Goal: Communication & Community: Answer question/provide support

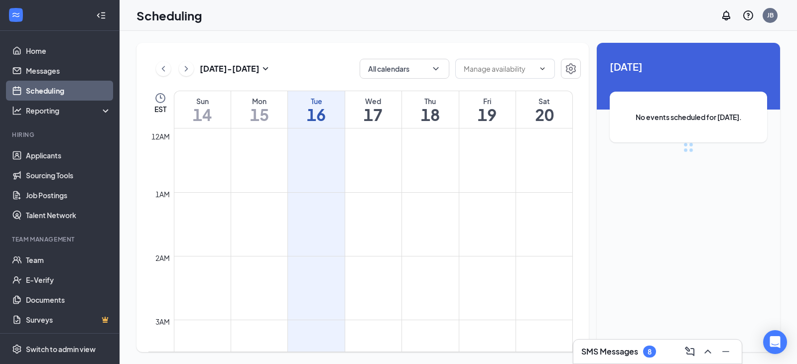
scroll to position [489, 0]
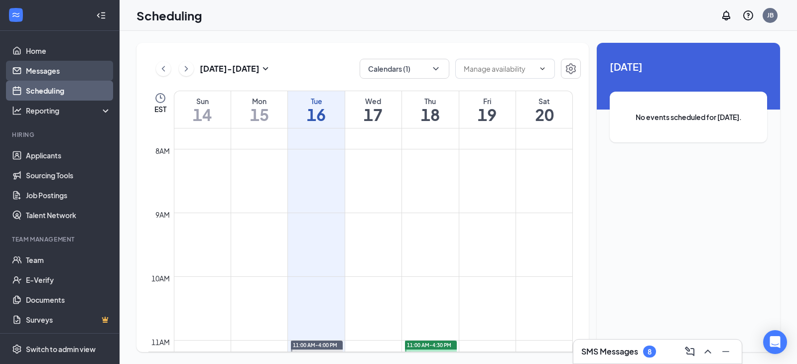
click at [49, 74] on link "Messages" at bounding box center [68, 71] width 85 height 20
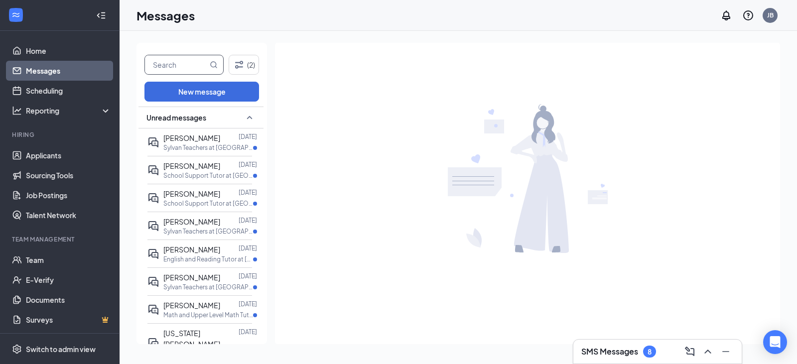
click at [177, 66] on input "text" at bounding box center [176, 64] width 63 height 19
type input "[DEMOGRAPHIC_DATA]"
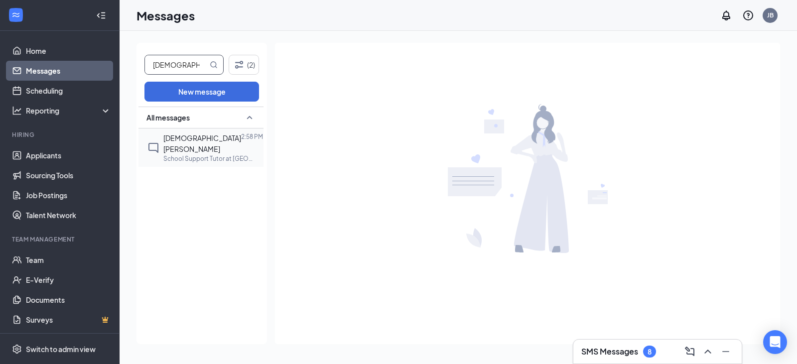
click at [189, 155] on div "[DEMOGRAPHIC_DATA][PERSON_NAME] 2:58 PM School Support Tutor at [GEOGRAPHIC_DAT…" at bounding box center [199, 147] width 105 height 38
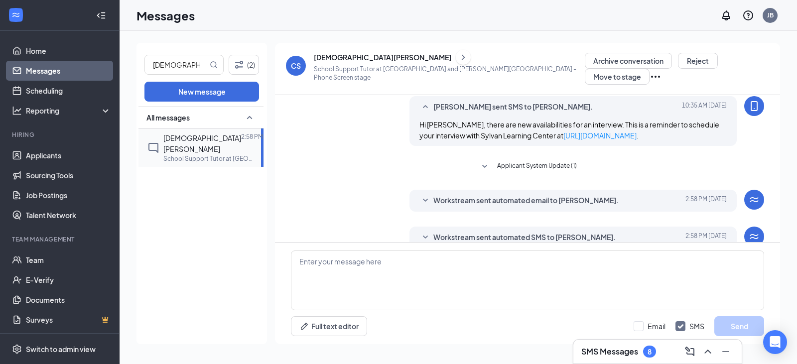
scroll to position [213, 0]
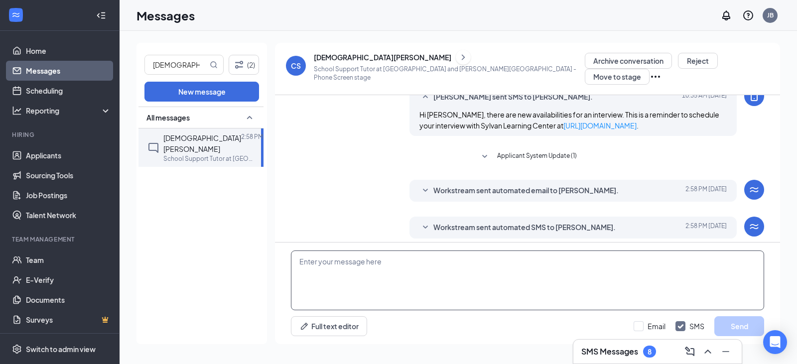
click at [335, 253] on textarea at bounding box center [527, 280] width 473 height 60
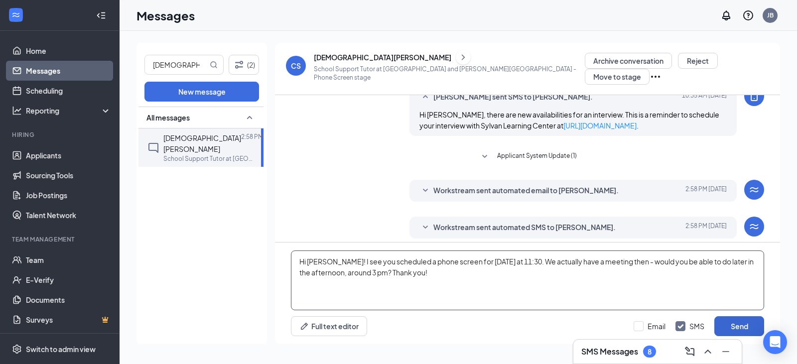
type textarea "Hi [PERSON_NAME]! I see you scheduled a phone screen for [DATE] at 11:30. We ac…"
click at [741, 320] on button "Send" at bounding box center [739, 326] width 50 height 20
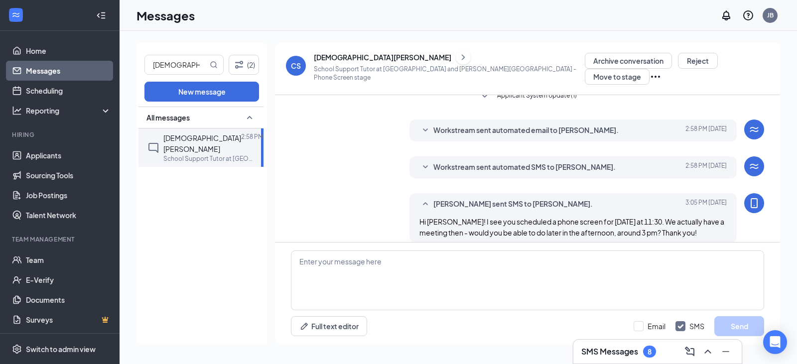
scroll to position [278, 0]
